Goal: Obtain resource: Obtain resource

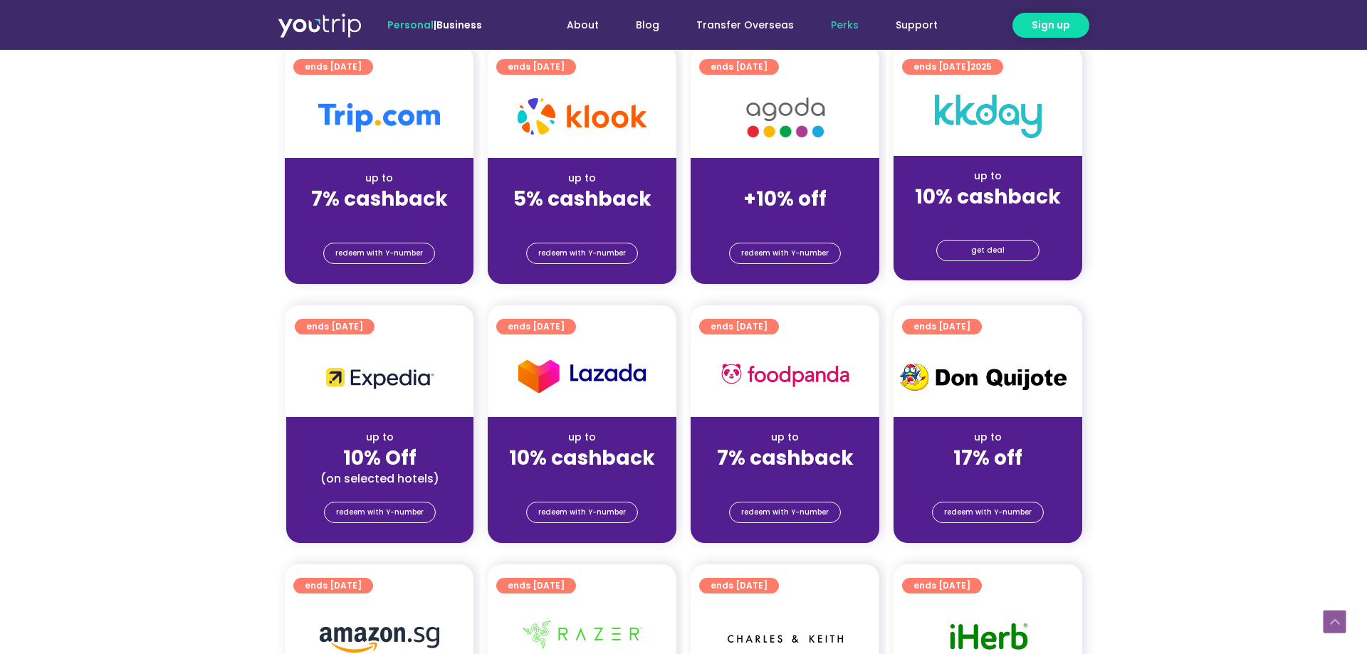
scroll to position [363, 0]
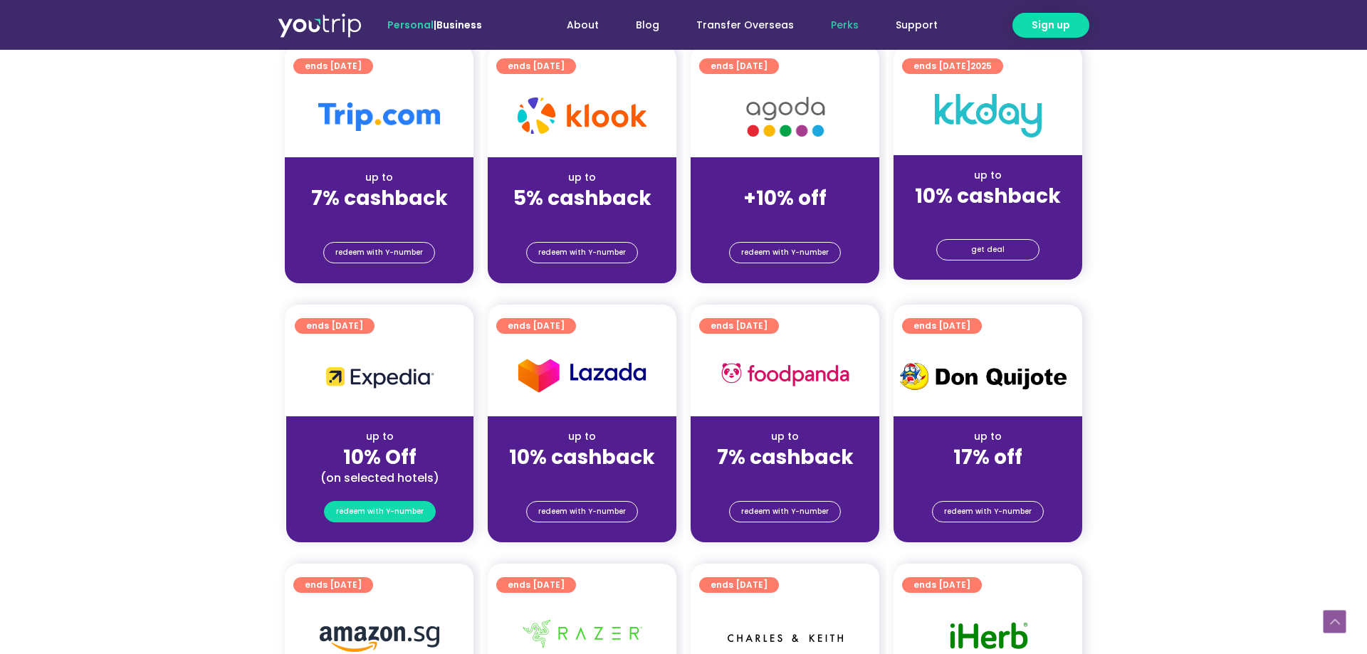
click at [387, 507] on span "redeem with Y-number" at bounding box center [380, 512] width 88 height 20
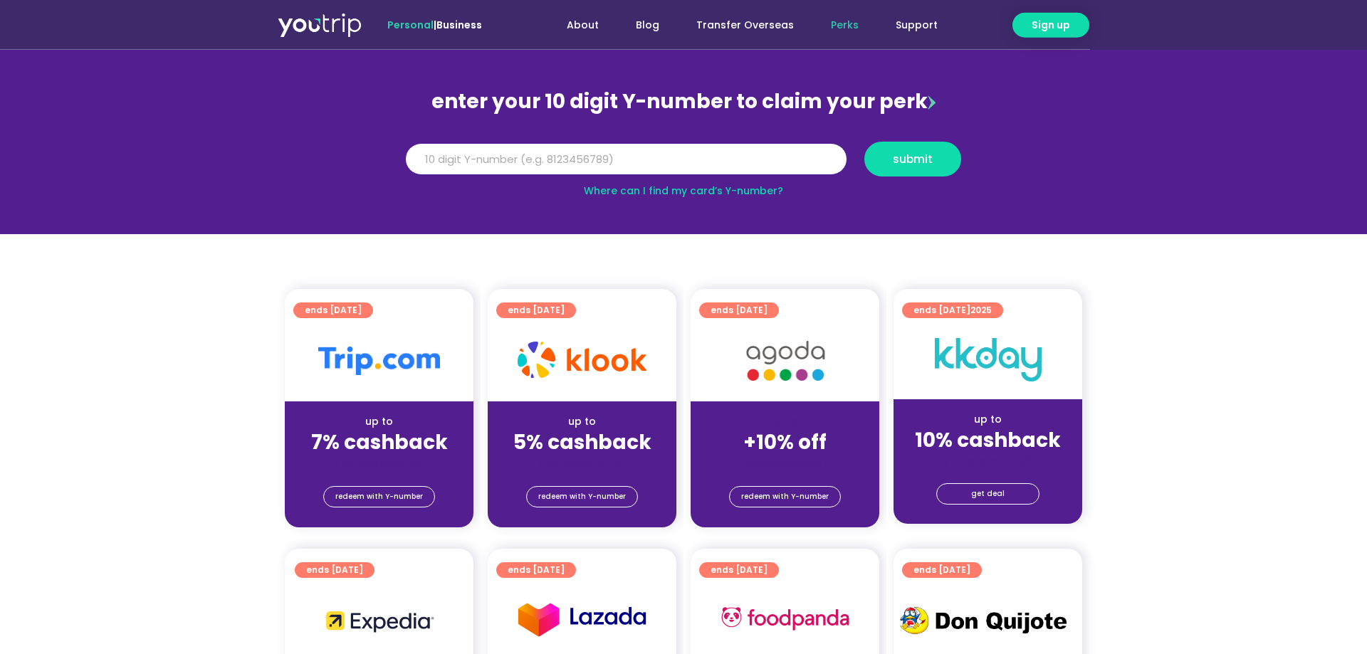
scroll to position [84, 0]
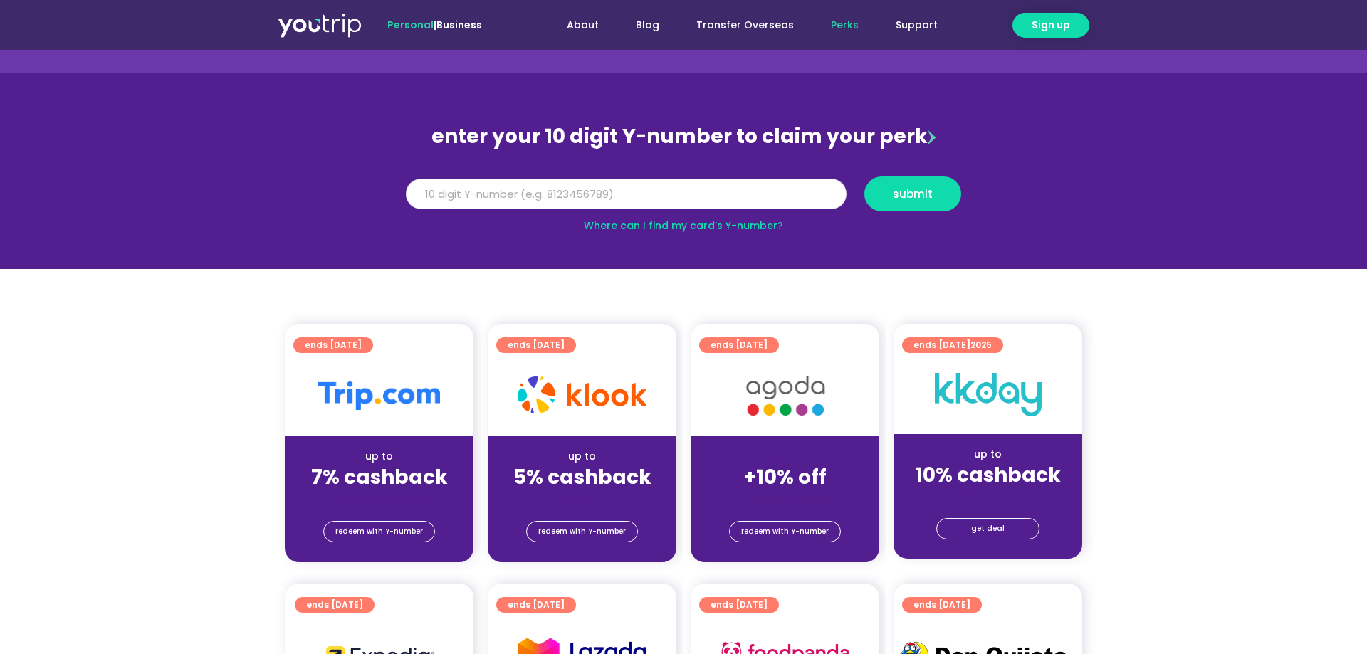
click at [668, 189] on input "Y Number" at bounding box center [626, 194] width 441 height 31
type input "8150379939"
click at [893, 195] on span "submit" at bounding box center [912, 194] width 73 height 11
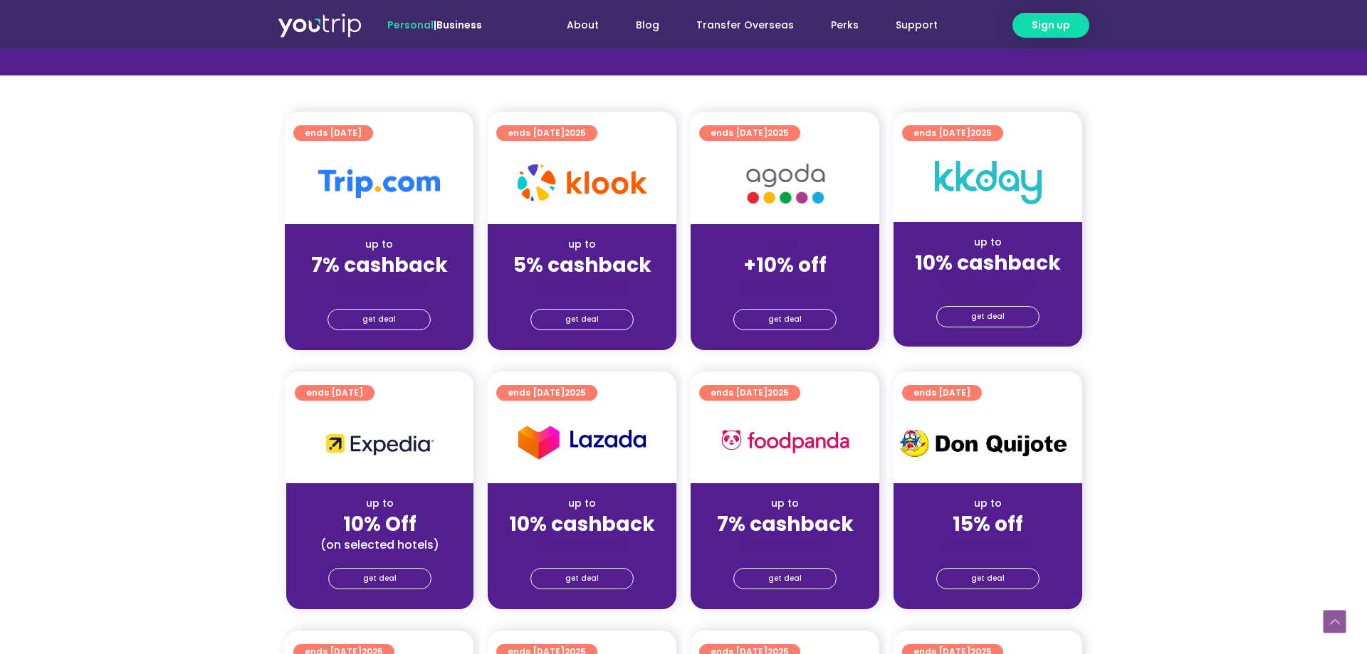
scroll to position [363, 0]
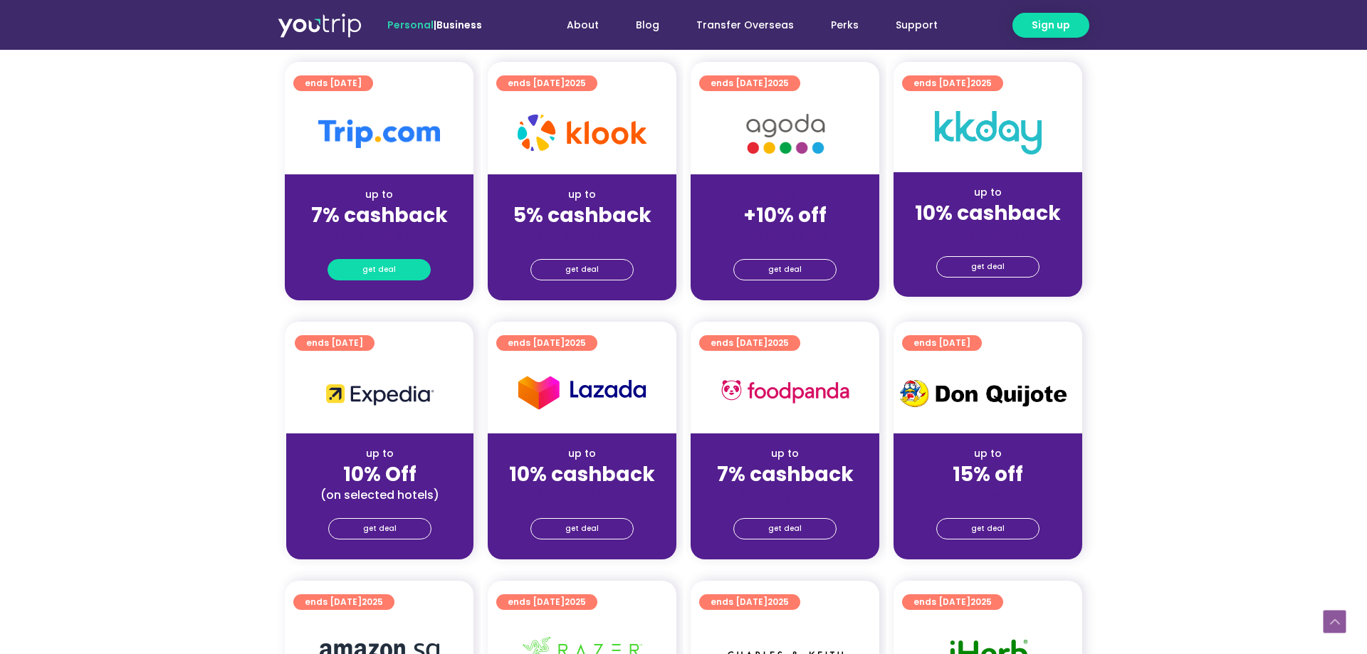
click at [409, 269] on link "get deal" at bounding box center [378, 269] width 103 height 21
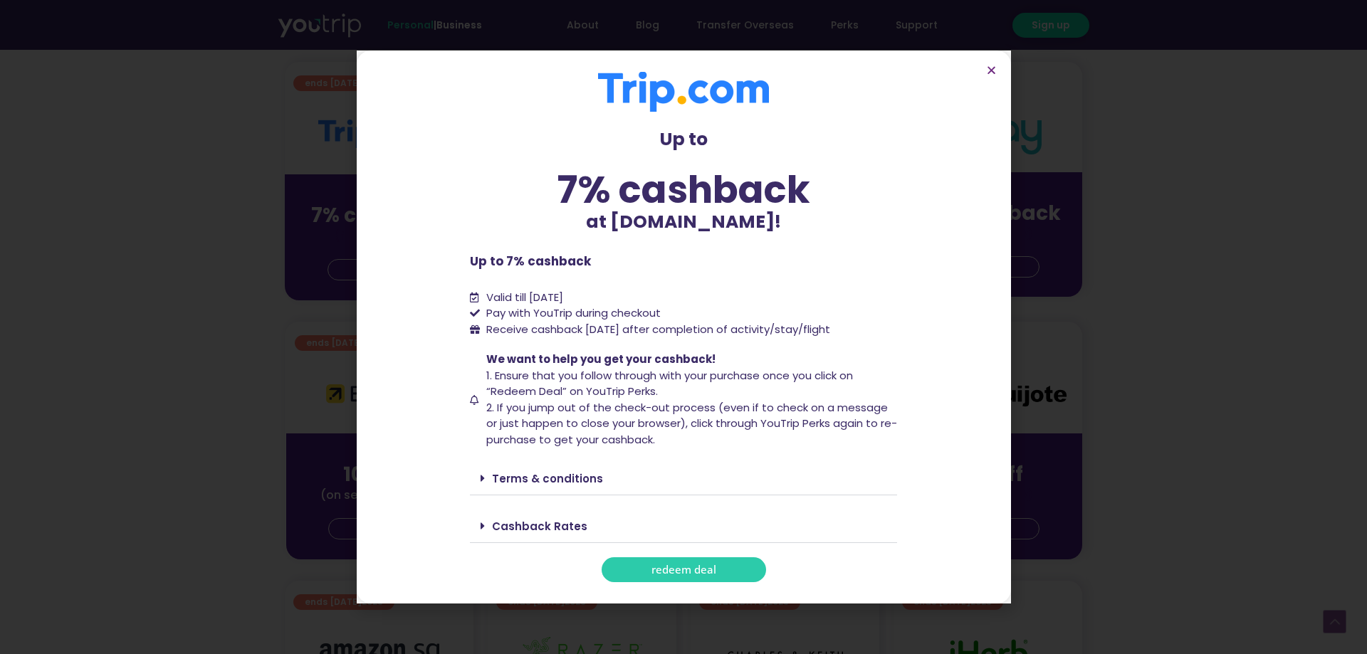
click at [651, 574] on link "redeem deal" at bounding box center [684, 569] width 164 height 25
